Goal: Transaction & Acquisition: Purchase product/service

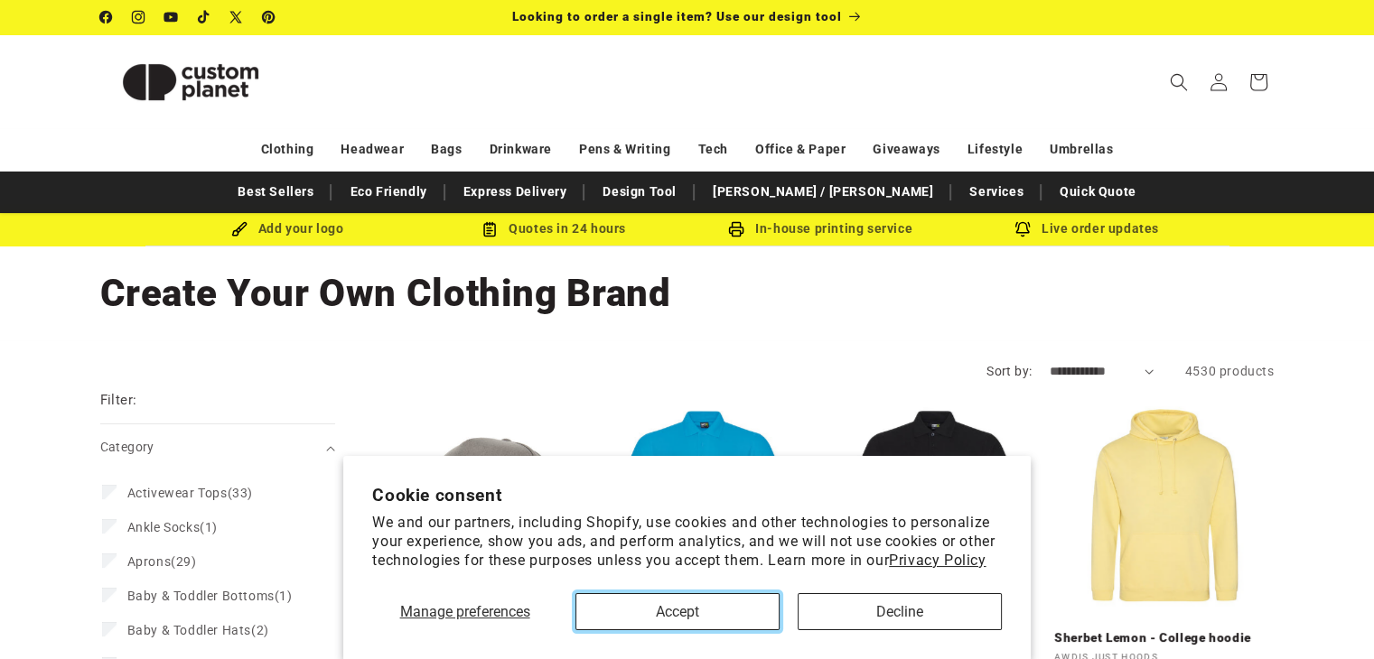
click at [701, 621] on button "Accept" at bounding box center [677, 611] width 204 height 37
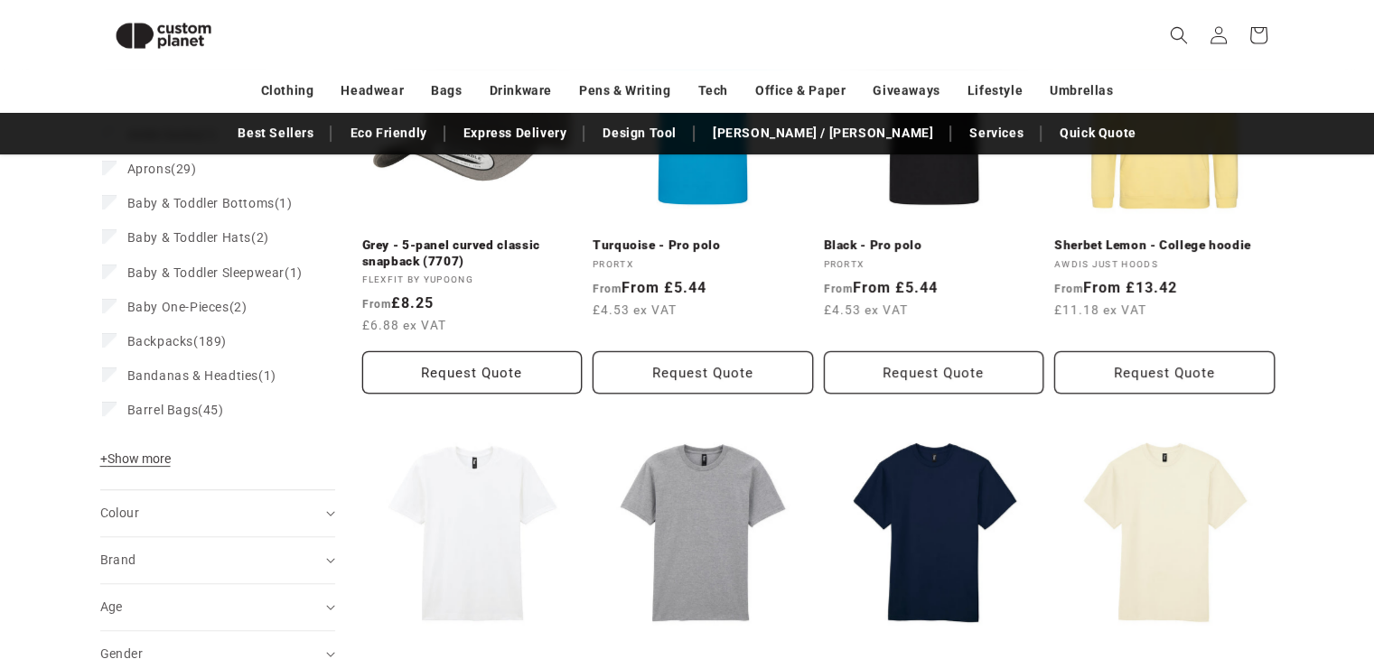
scroll to position [435, 0]
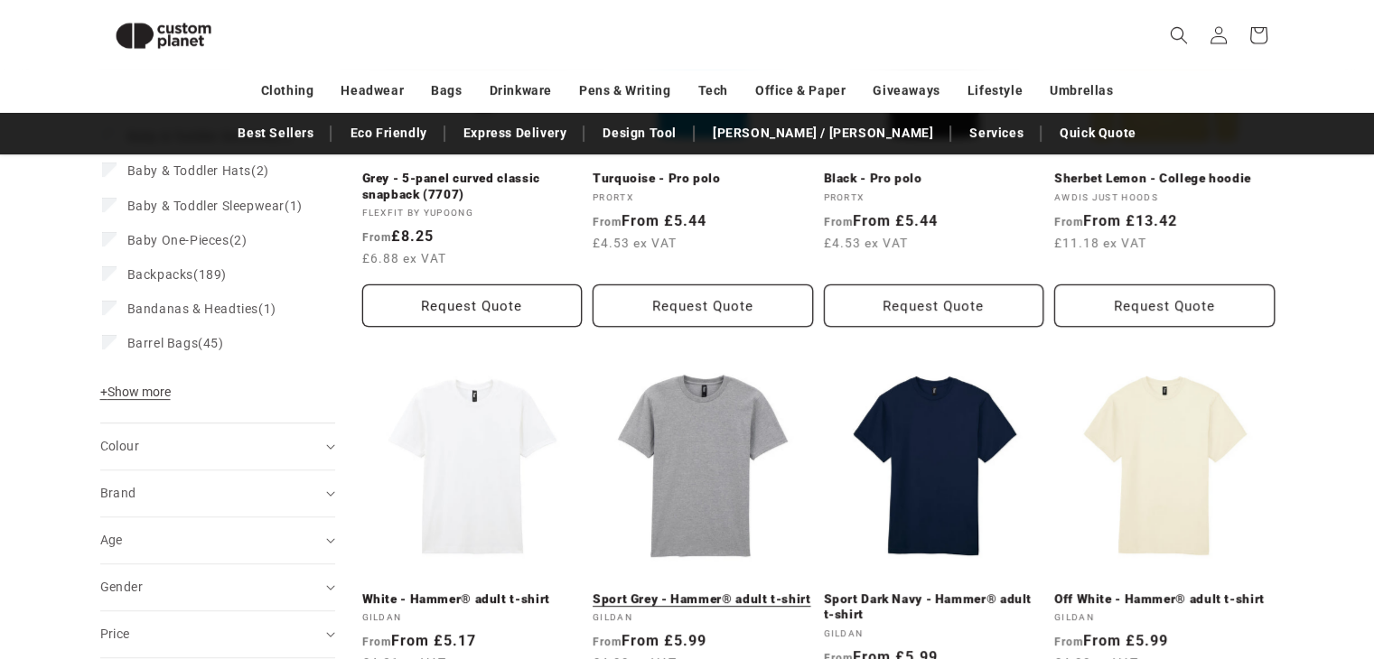
click at [734, 592] on link "Sport Grey - Hammer® adult t-shirt" at bounding box center [703, 600] width 220 height 16
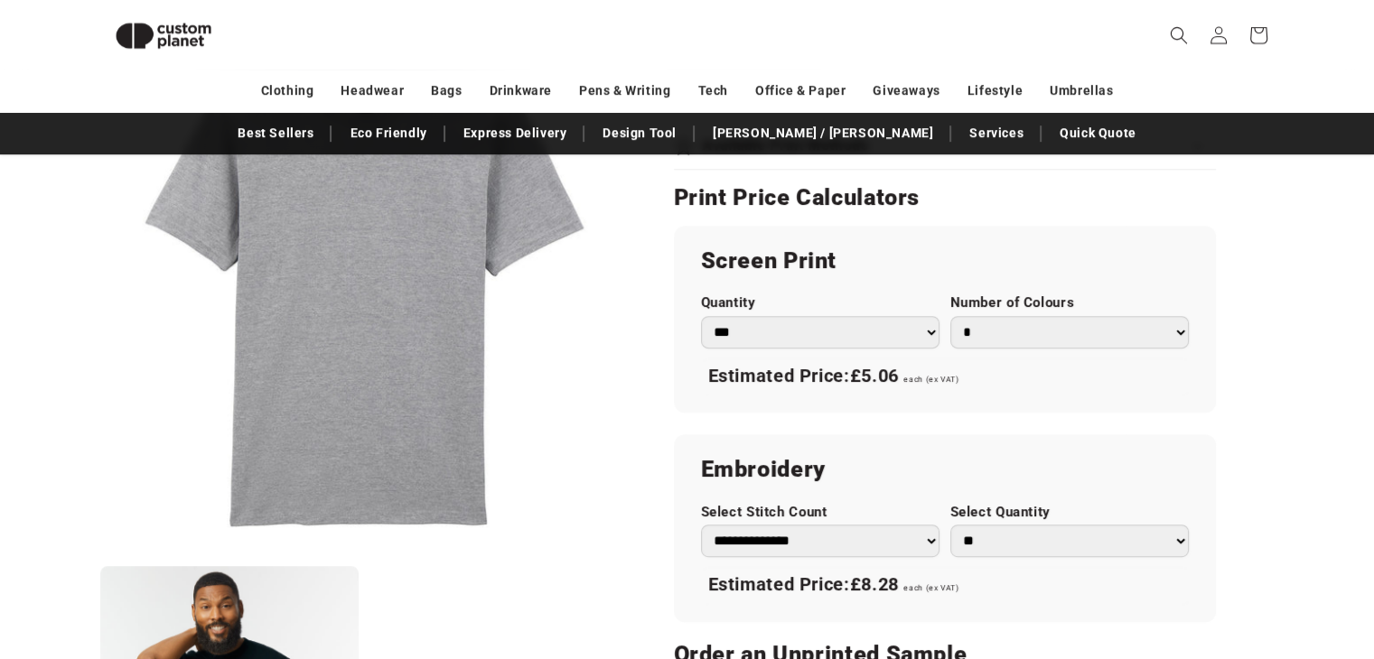
scroll to position [963, 0]
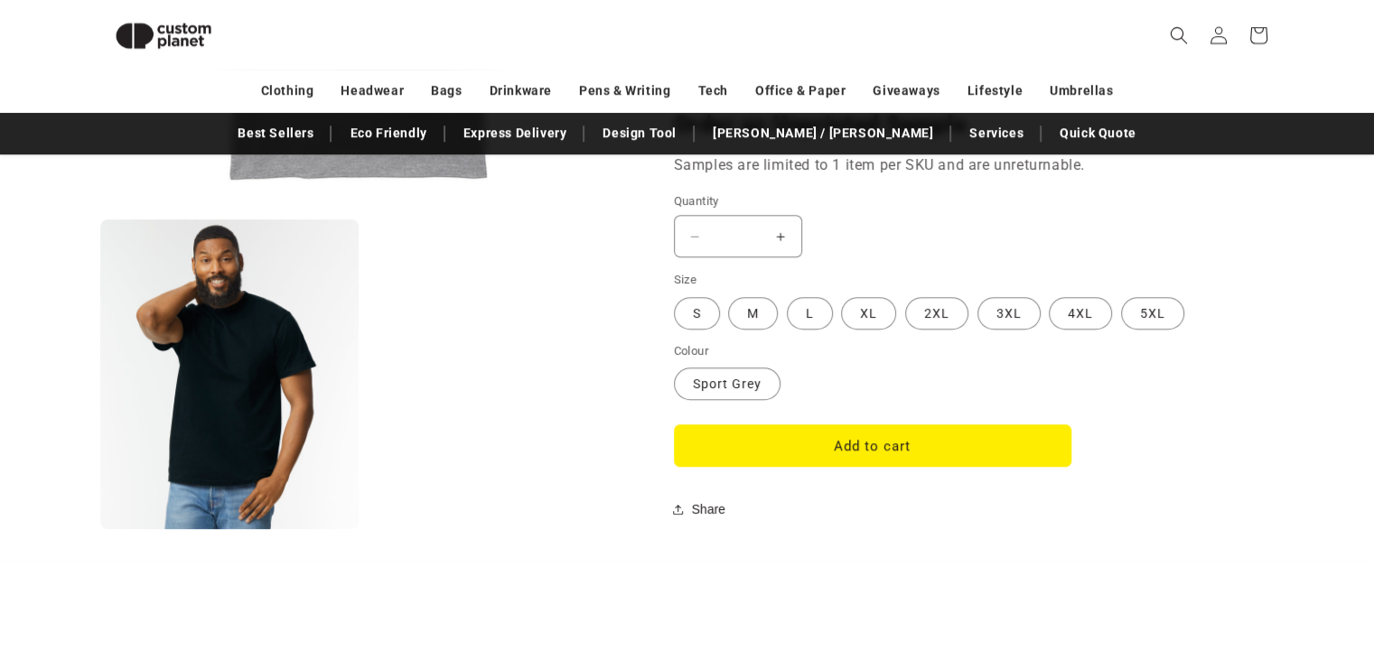
scroll to position [1506, 0]
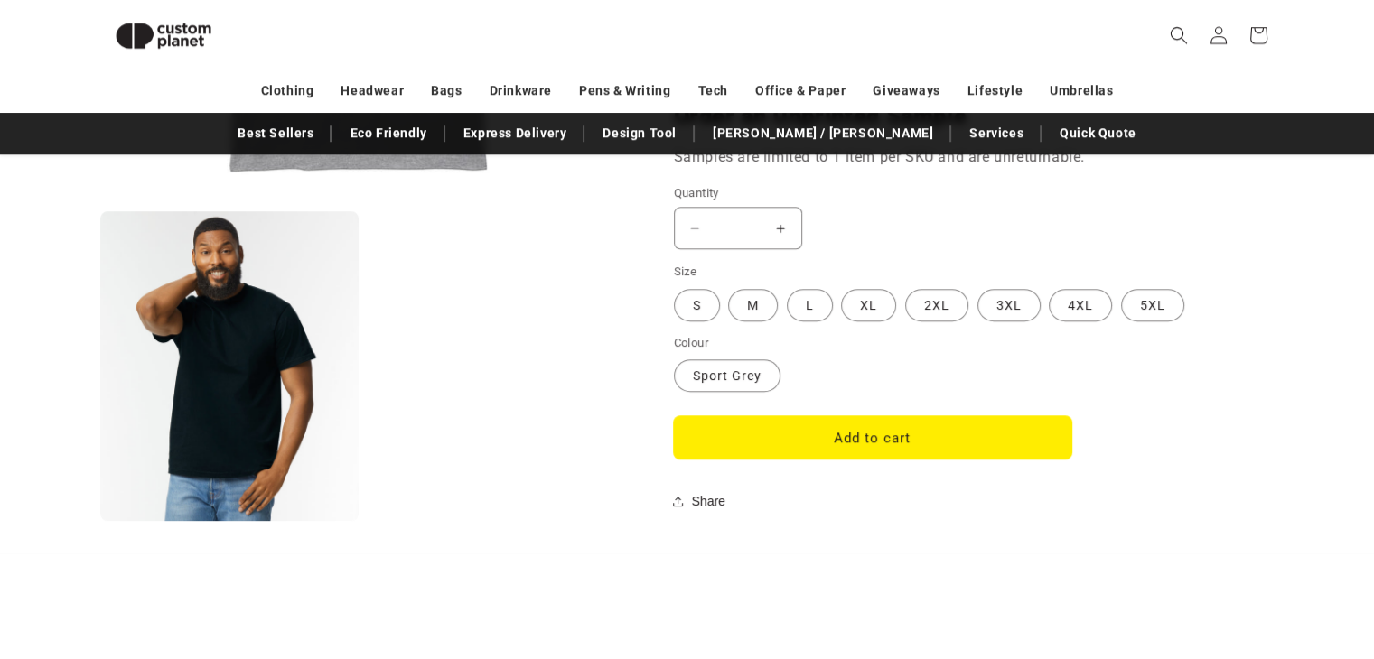
click at [823, 444] on button "Add to cart" at bounding box center [872, 437] width 397 height 42
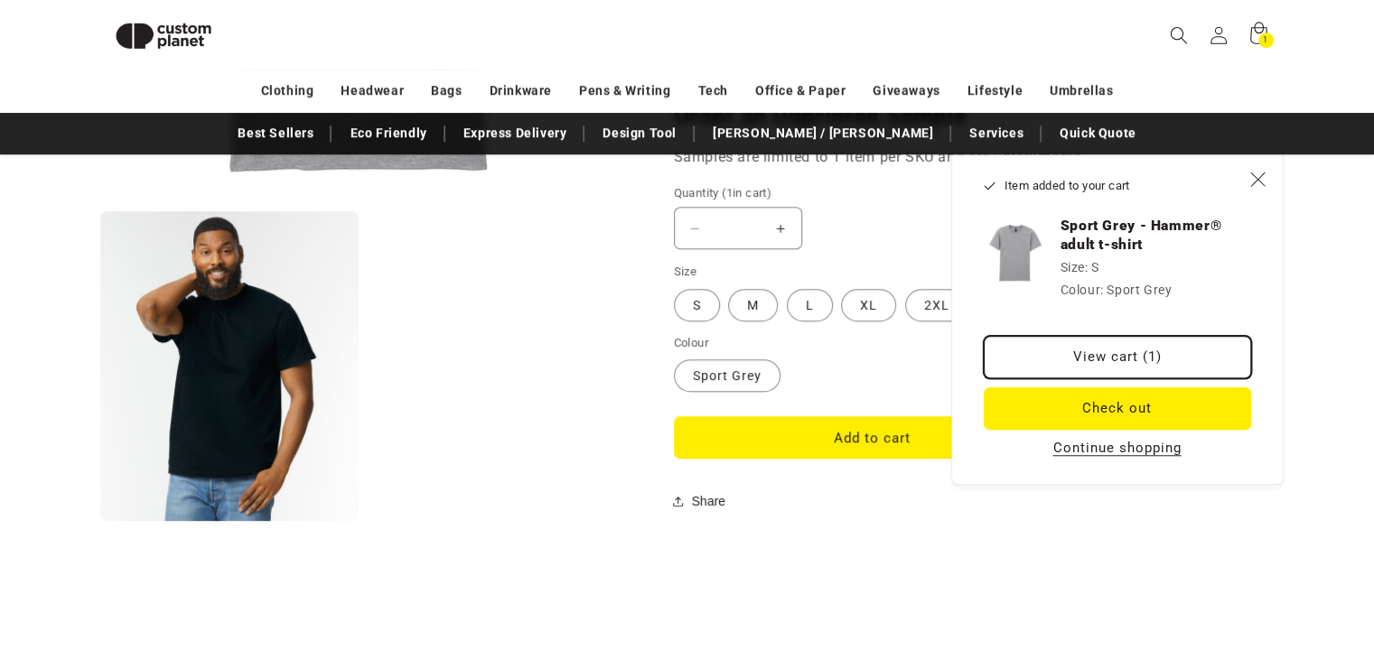
click at [1157, 347] on link "View cart (1)" at bounding box center [1117, 357] width 267 height 42
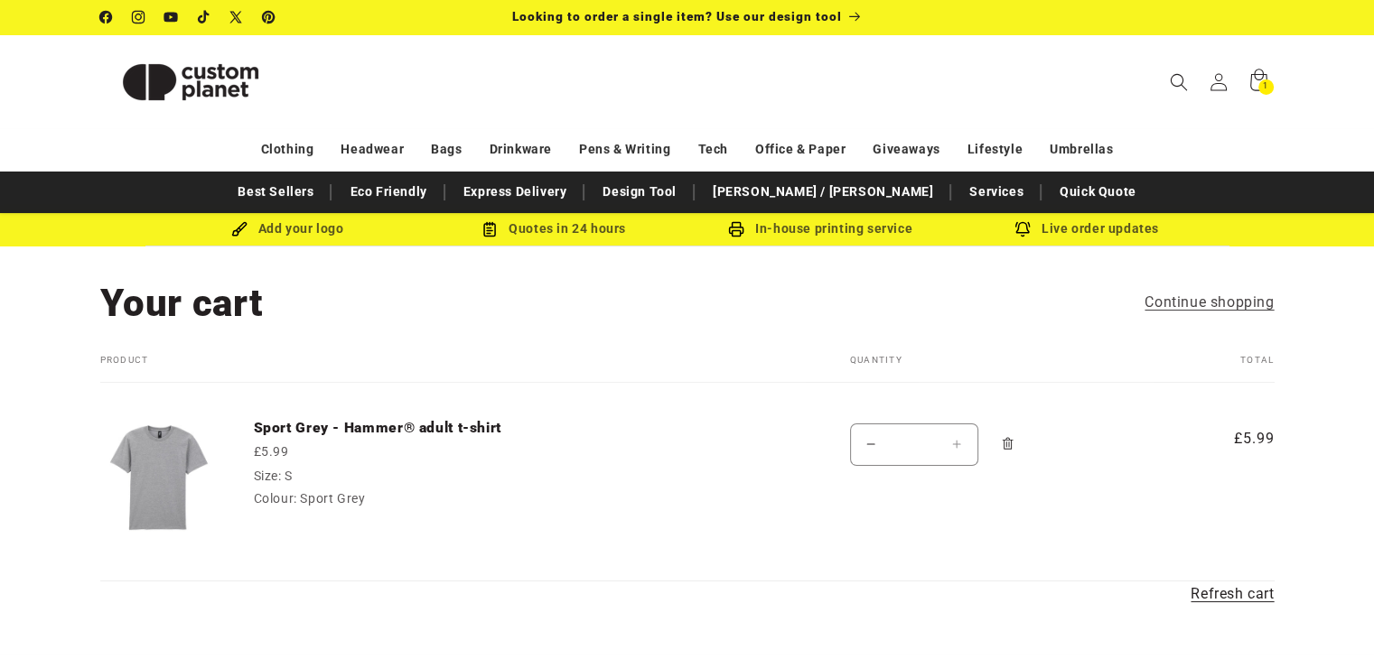
click at [1006, 441] on icon "Remove Sport Grey - Hammer® adult t-shirt - S / Sport Grey" at bounding box center [1008, 444] width 14 height 14
